Goal: Task Accomplishment & Management: Manage account settings

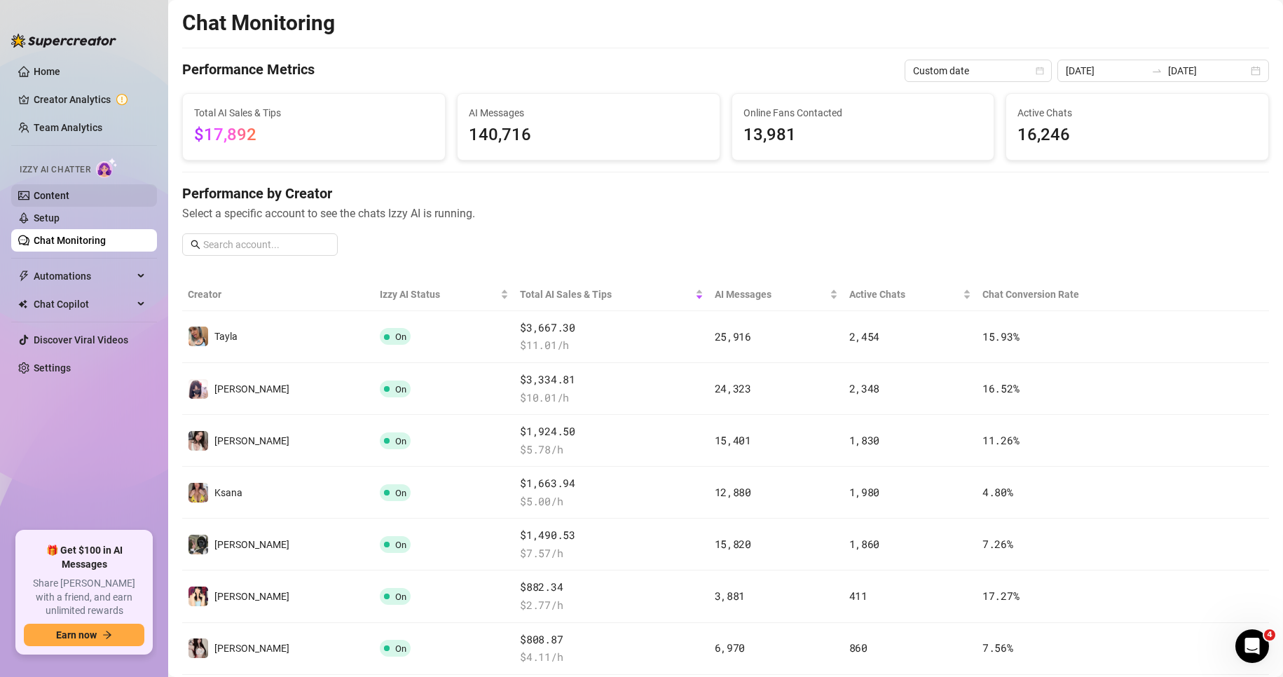
click at [69, 193] on link "Content" at bounding box center [52, 195] width 36 height 11
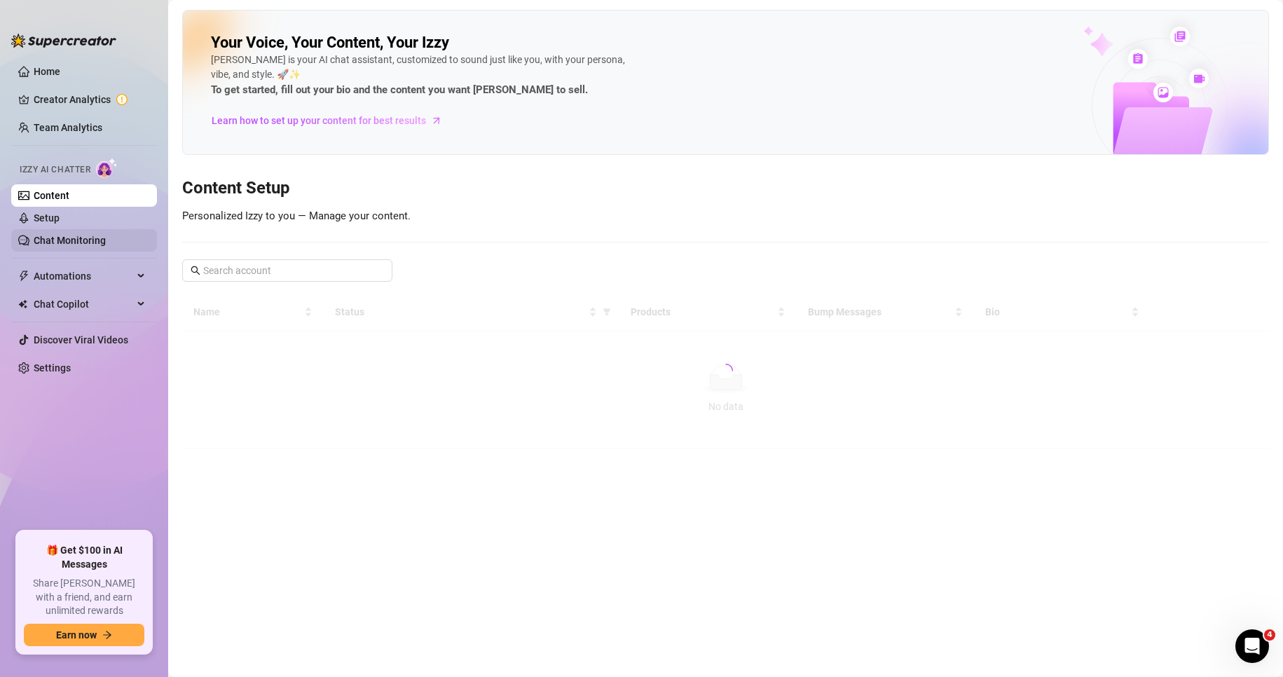
click at [101, 244] on link "Chat Monitoring" at bounding box center [70, 240] width 72 height 11
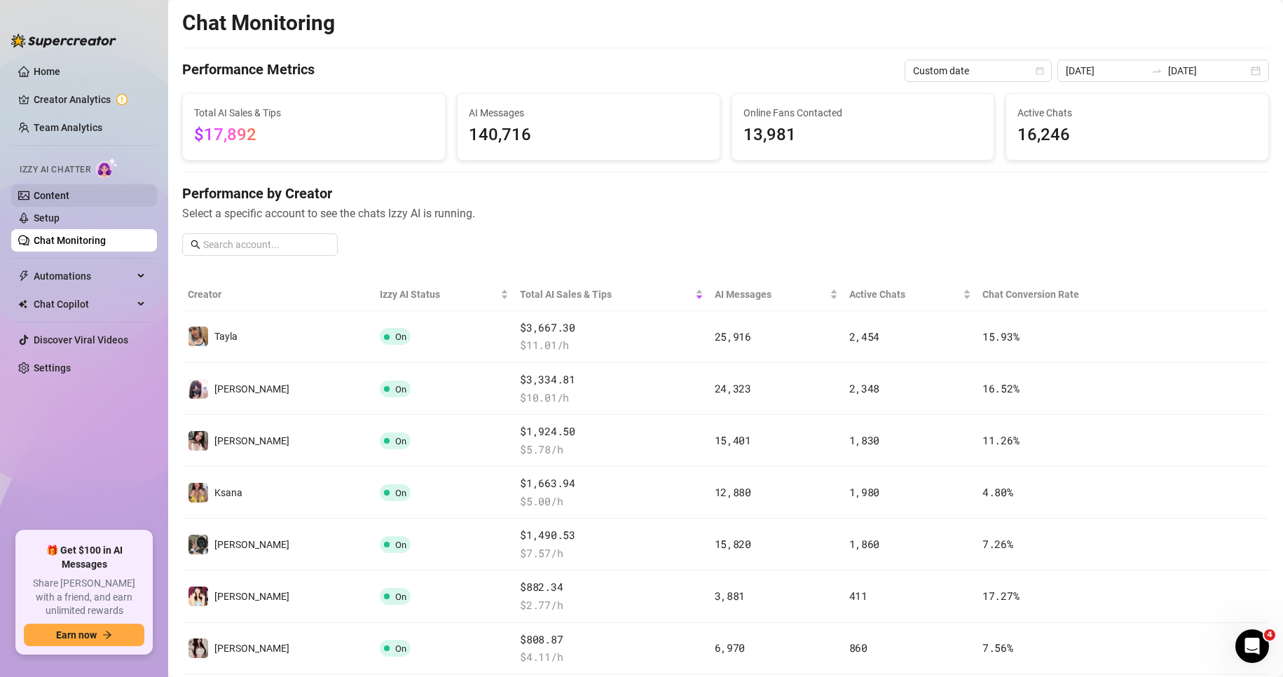
click at [57, 201] on link "Content" at bounding box center [52, 195] width 36 height 11
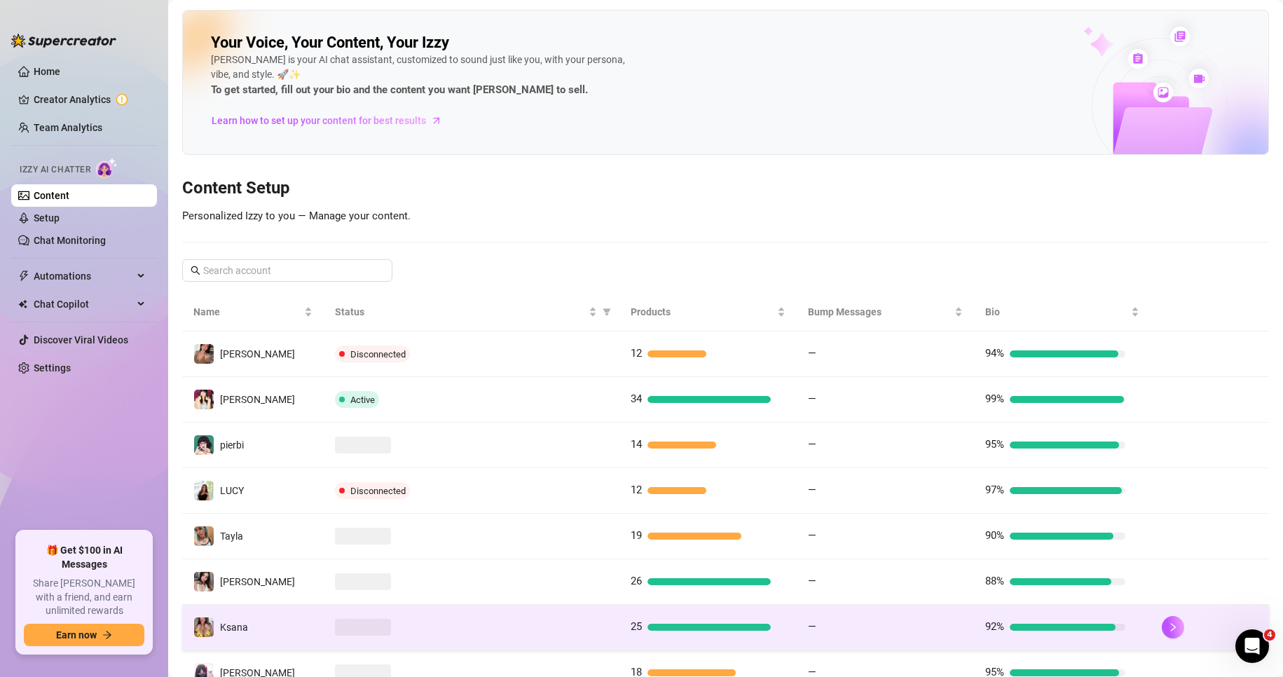
click at [1164, 647] on td at bounding box center [1210, 628] width 118 height 46
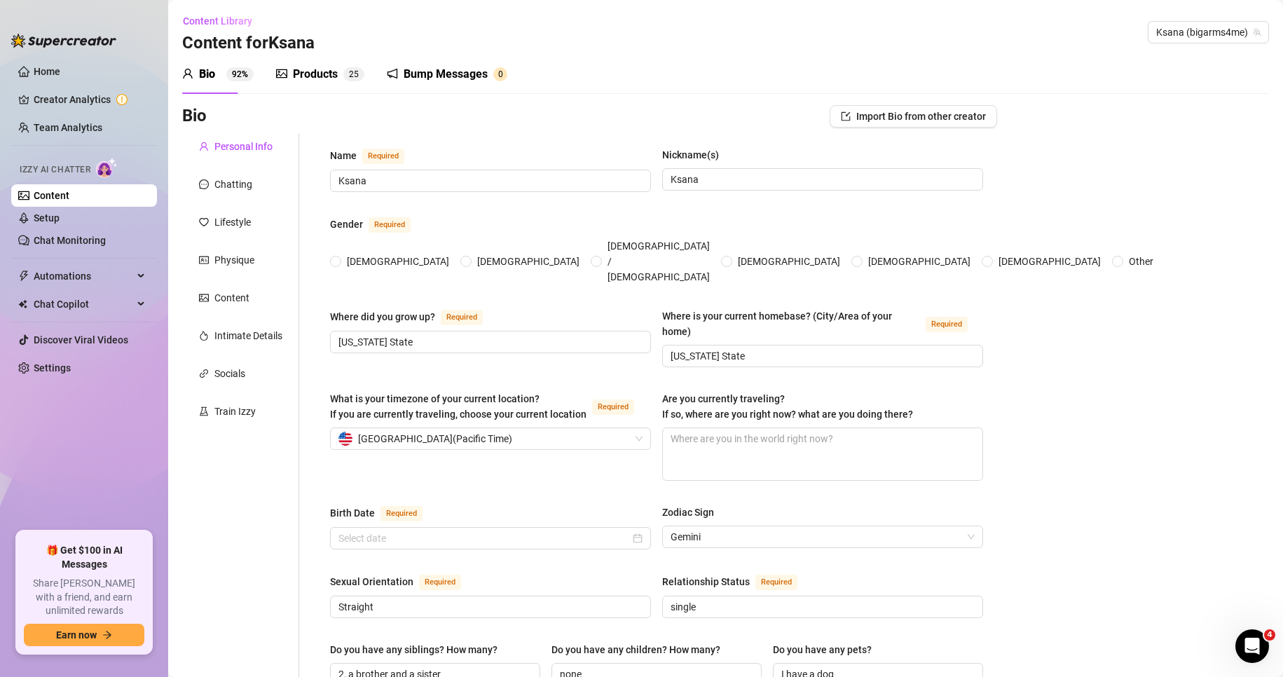
radio input "true"
type input "[DATE]"
click at [244, 183] on div "Chatting" at bounding box center [233, 184] width 38 height 15
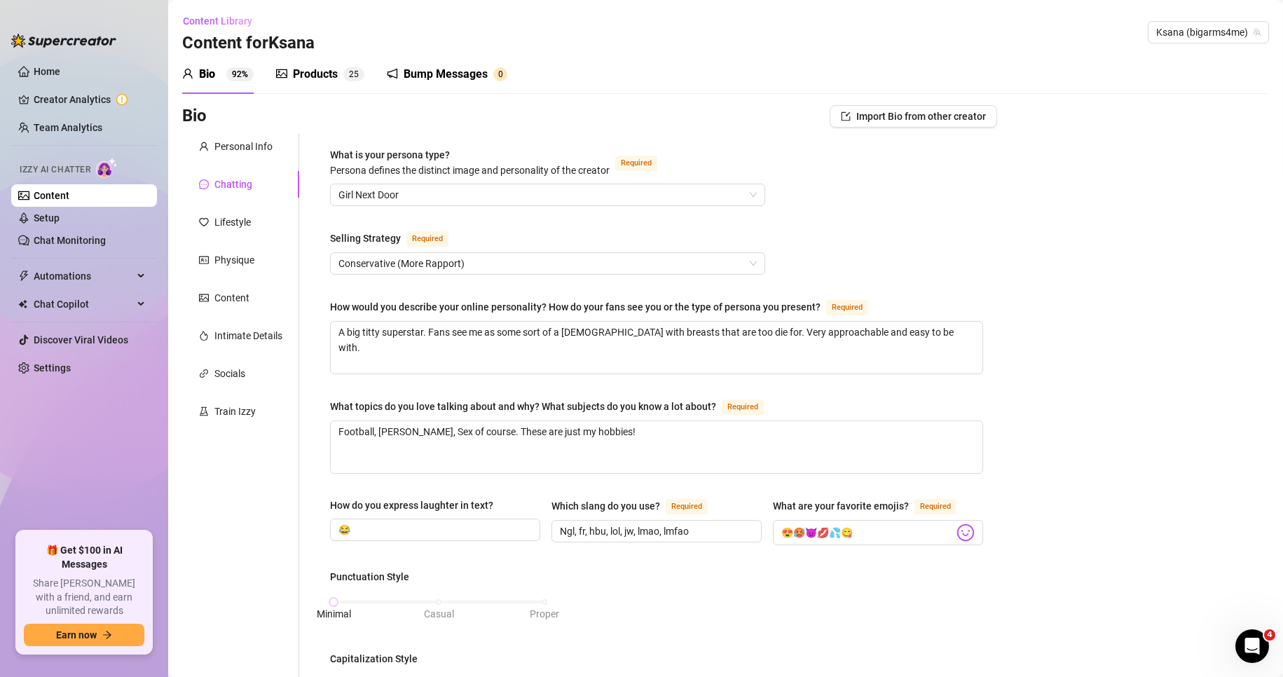
click at [326, 74] on div "Products" at bounding box center [315, 74] width 45 height 17
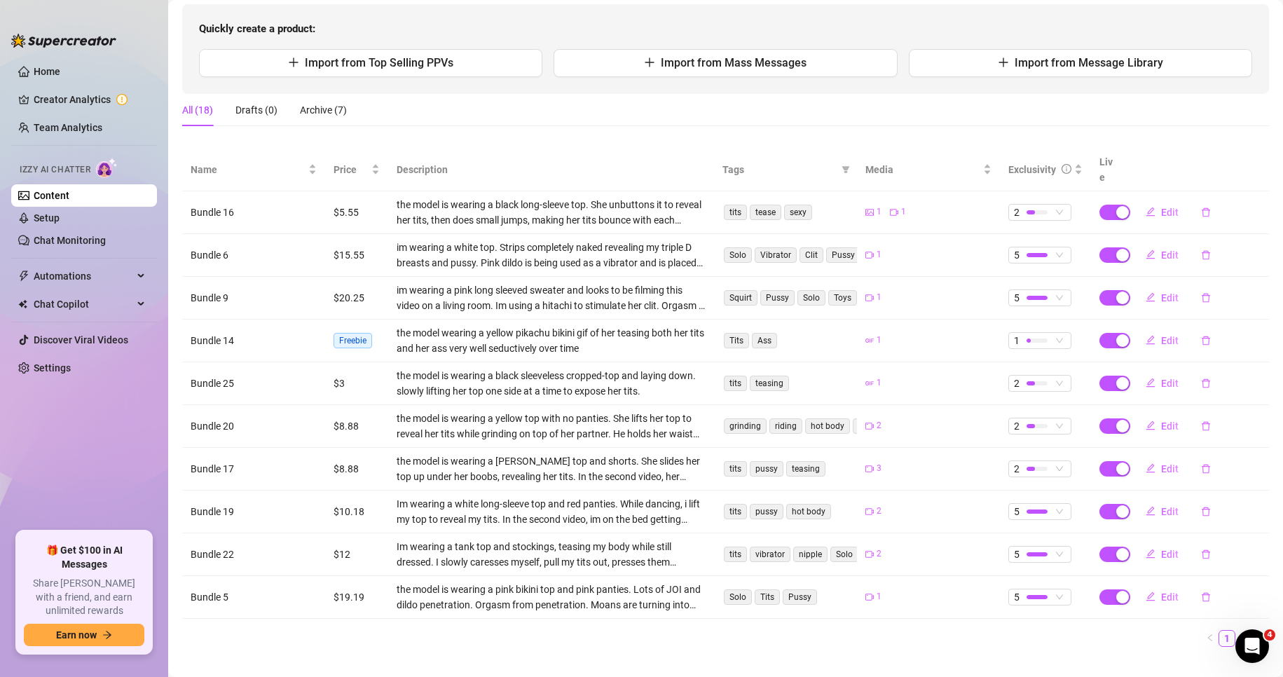
scroll to position [148, 0]
